Goal: Browse casually

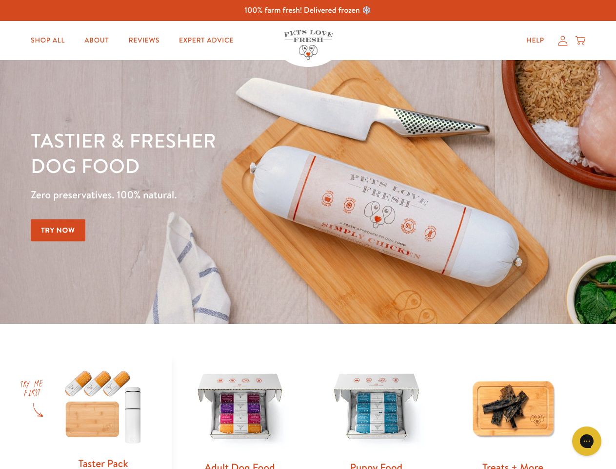
click at [308, 234] on div "Tastier & fresher dog food Zero preservatives. 100% natural. Try Now" at bounding box center [216, 191] width 370 height 129
click at [587, 441] on icon "Gorgias live chat" at bounding box center [586, 440] width 9 height 9
